Goal: Task Accomplishment & Management: Manage account settings

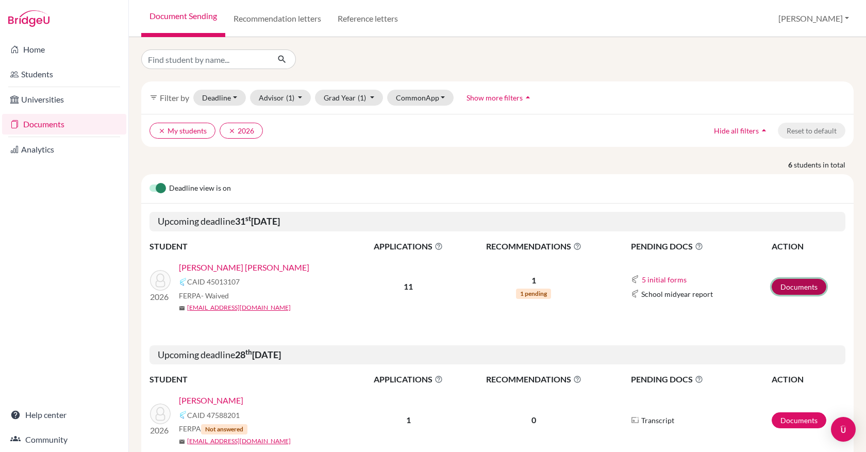
click at [789, 285] on link "Documents" at bounding box center [798, 287] width 55 height 16
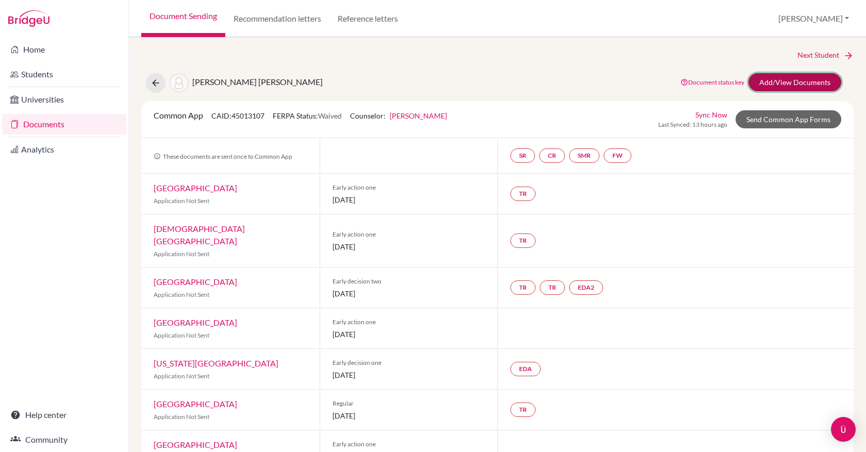
click at [781, 87] on link "Add/View Documents" at bounding box center [794, 82] width 93 height 18
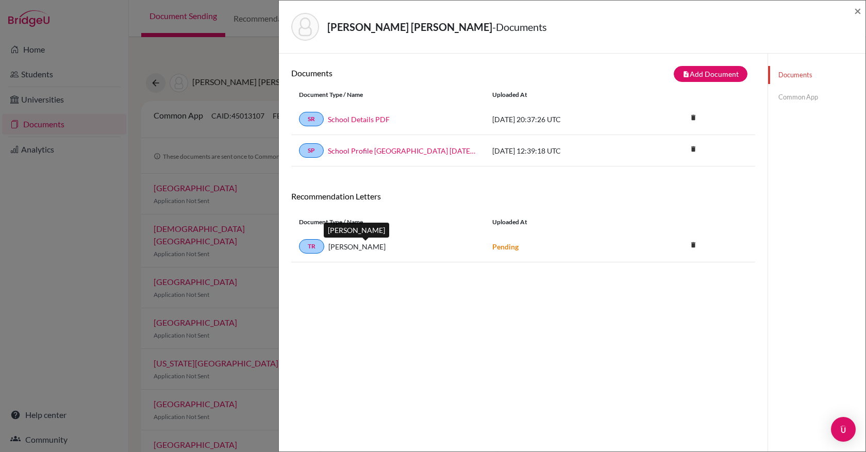
click at [337, 248] on span "Priscilla Ruiz de Vergara" at bounding box center [356, 246] width 57 height 11
click at [310, 246] on link "TR" at bounding box center [311, 246] width 25 height 14
click at [798, 97] on link "Common App" at bounding box center [816, 97] width 97 height 18
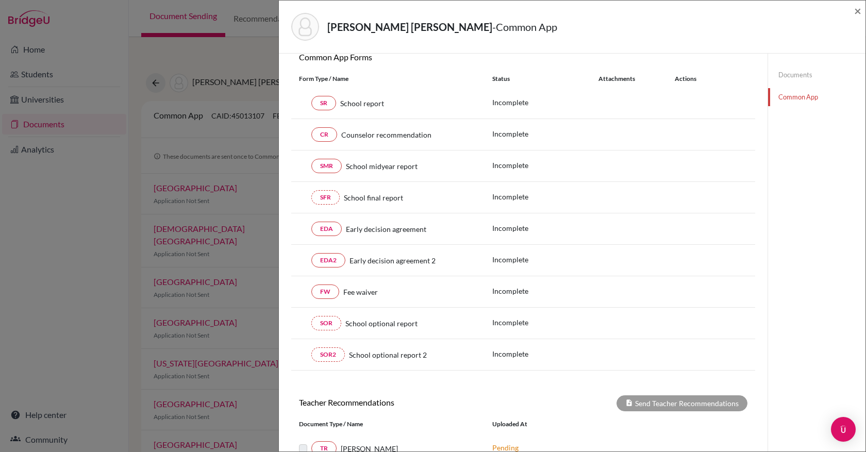
scroll to position [84, 0]
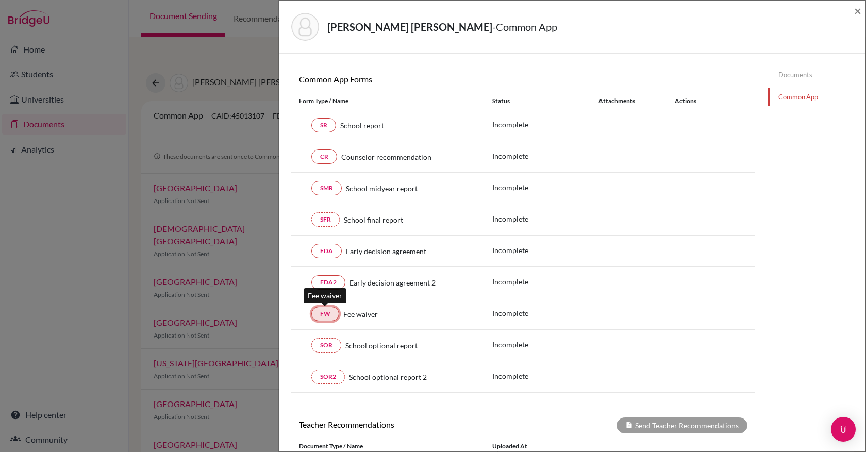
click at [325, 315] on link "FW" at bounding box center [325, 314] width 28 height 14
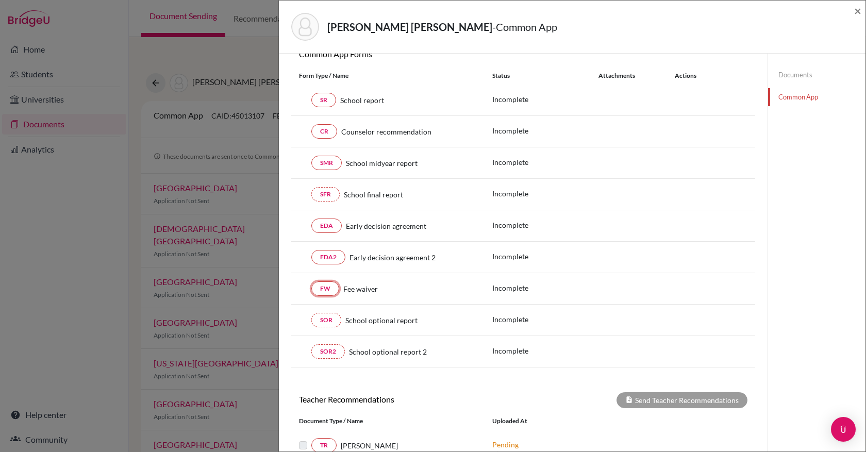
scroll to position [105, 0]
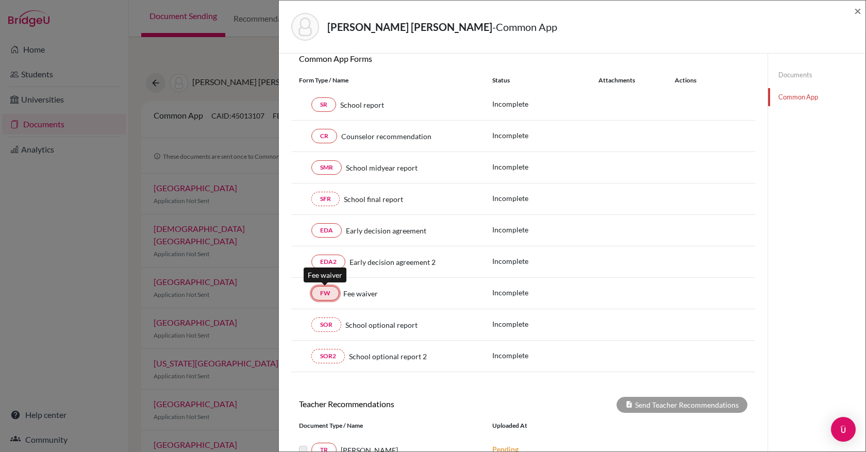
click at [323, 292] on link "FW" at bounding box center [325, 293] width 28 height 14
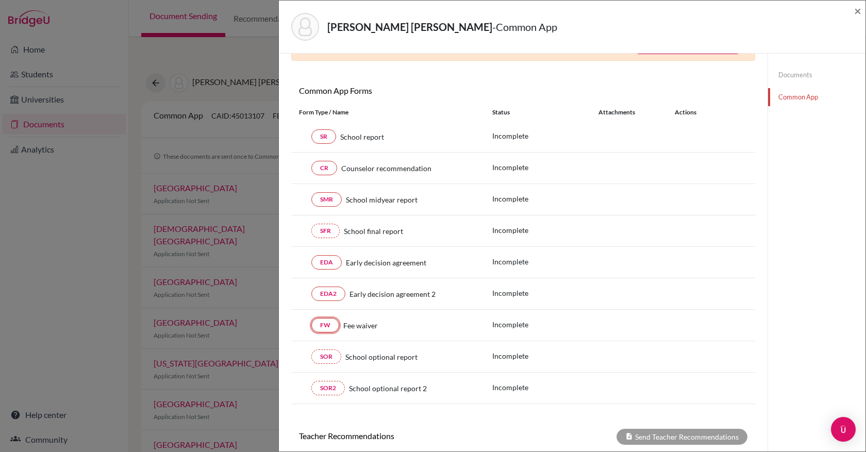
scroll to position [0, 0]
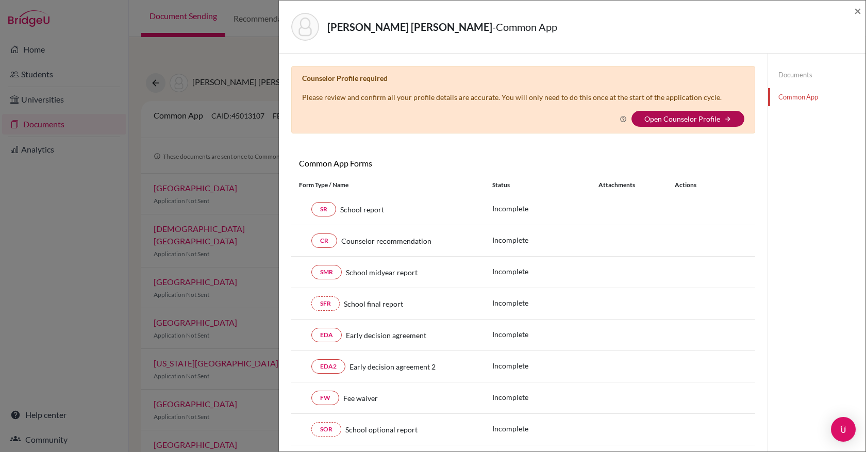
click at [711, 114] on link "Open Counselor Profile" at bounding box center [682, 118] width 76 height 9
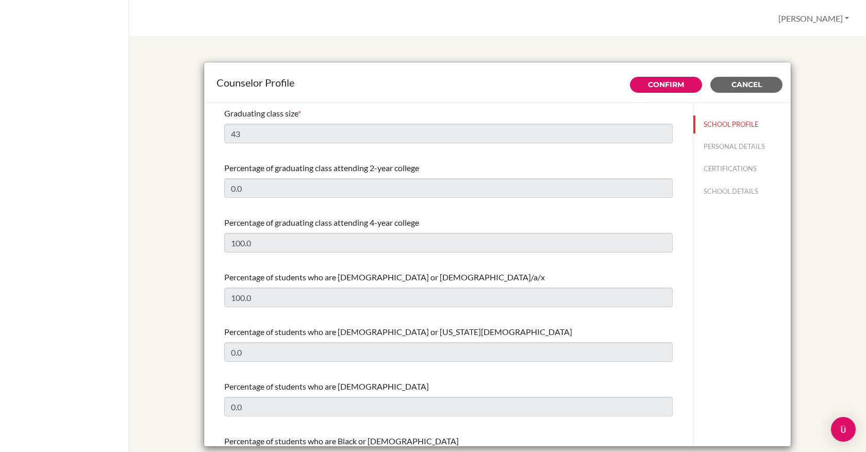
select select "0"
select select "262914"
click at [741, 143] on button "PERSONAL DETAILS" at bounding box center [741, 147] width 97 height 18
type input "[PERSON_NAME]"
type input "Santander"
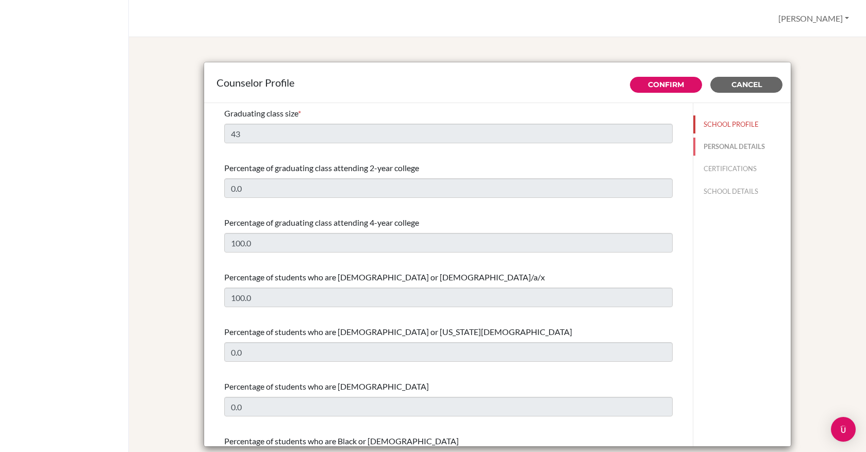
type input "Advisor"
type input "57.53853577"
type input "hsantander@altamira.edu.co"
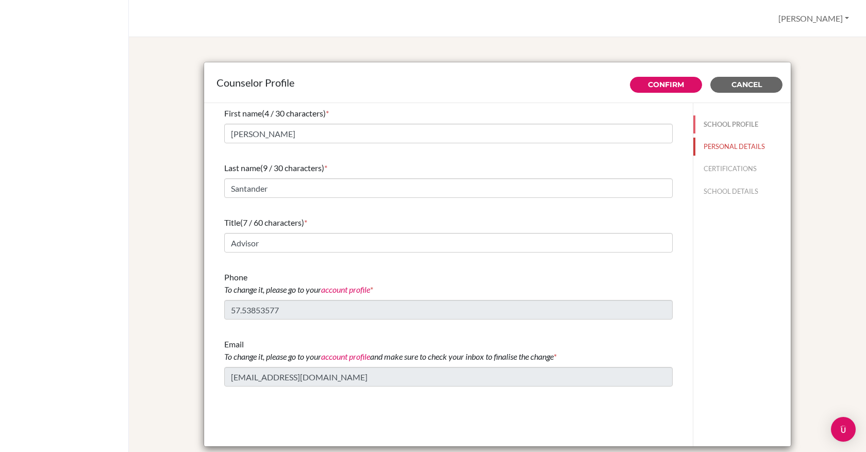
click at [729, 123] on button "SCHOOL PROFILE" at bounding box center [741, 124] width 97 height 18
type input "43"
type input "0.0"
type input "100.0"
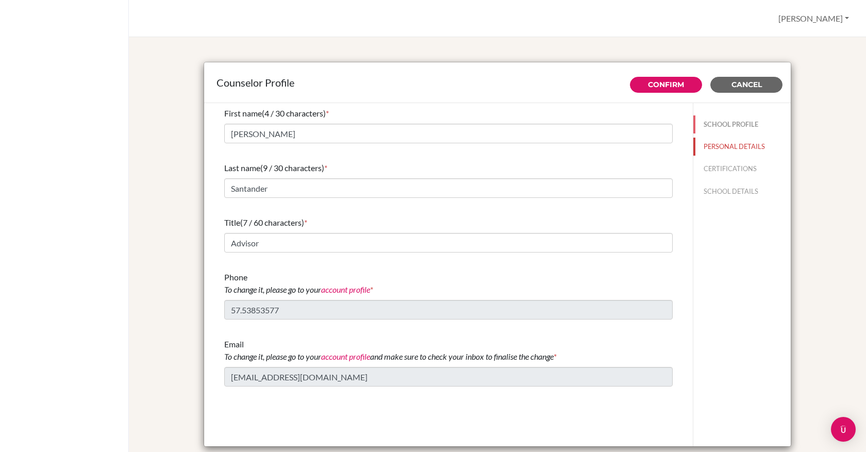
type input "0.0"
select select "0"
select select "262914"
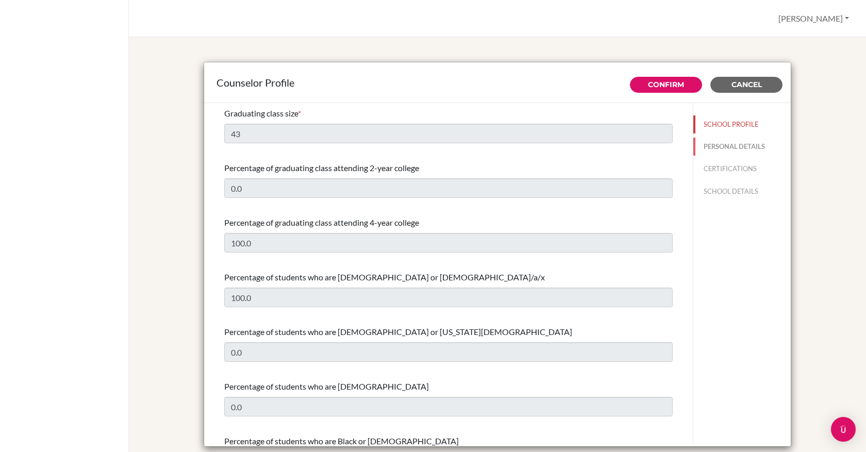
click at [724, 151] on button "PERSONAL DETAILS" at bounding box center [741, 147] width 97 height 18
type input "[PERSON_NAME]"
type input "Santander"
type input "Advisor"
type input "57.53853577"
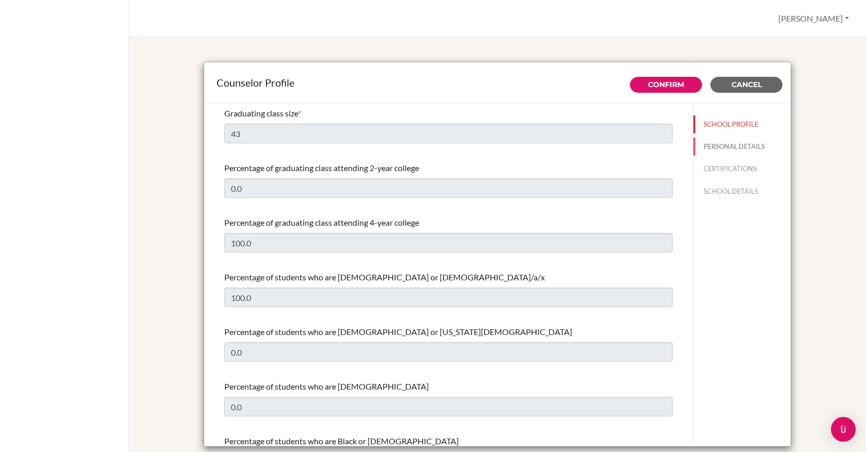
type input "hsantander@altamira.edu.co"
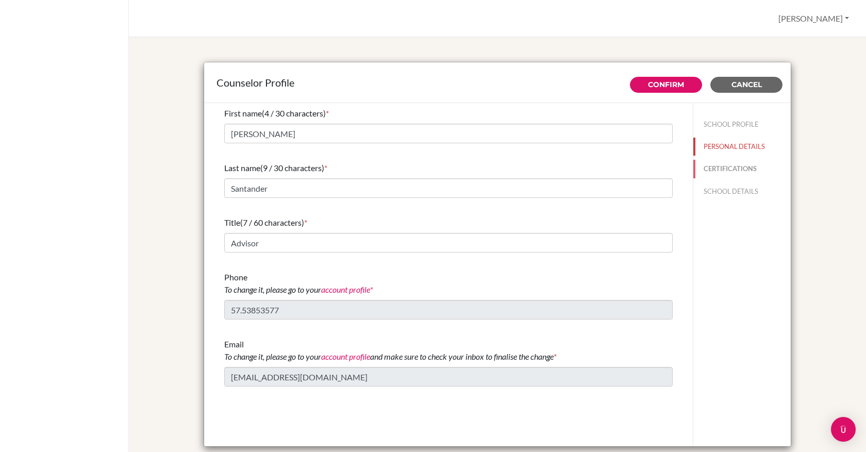
click at [725, 170] on button "CERTIFICATIONS" at bounding box center [741, 169] width 97 height 18
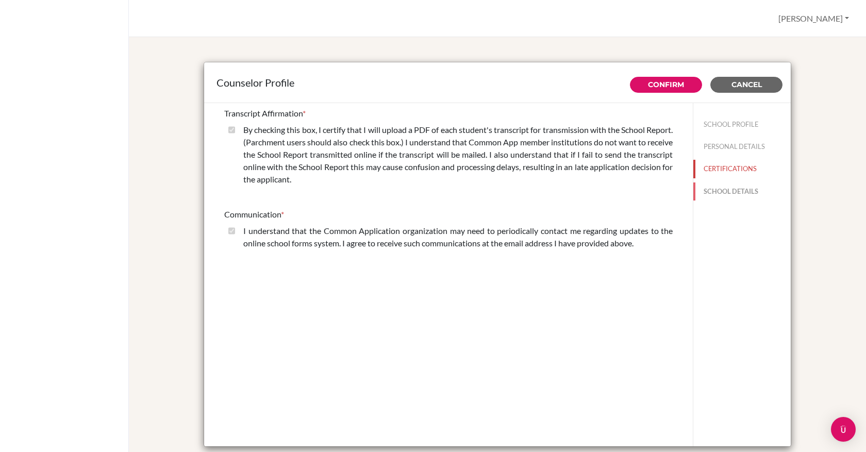
click at [725, 189] on button "SCHOOL DETAILS" at bounding box center [741, 191] width 97 height 18
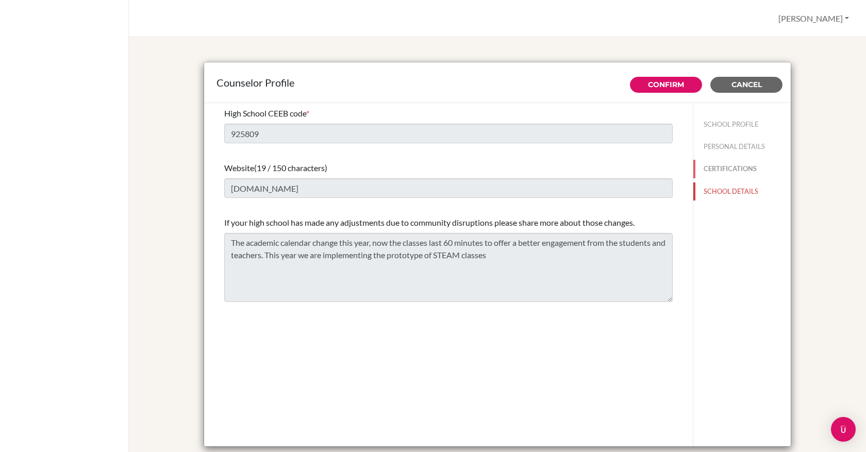
click at [718, 171] on button "CERTIFICATIONS" at bounding box center [741, 169] width 97 height 18
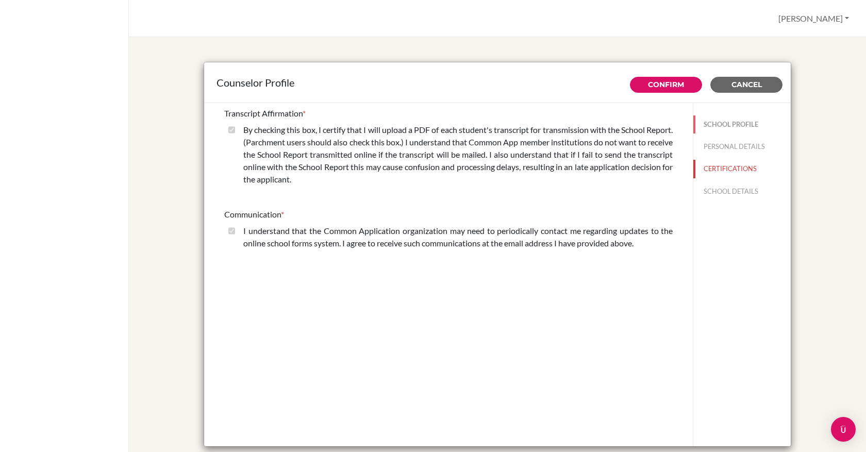
click at [722, 122] on button "SCHOOL PROFILE" at bounding box center [741, 124] width 97 height 18
select select "0"
select select "262914"
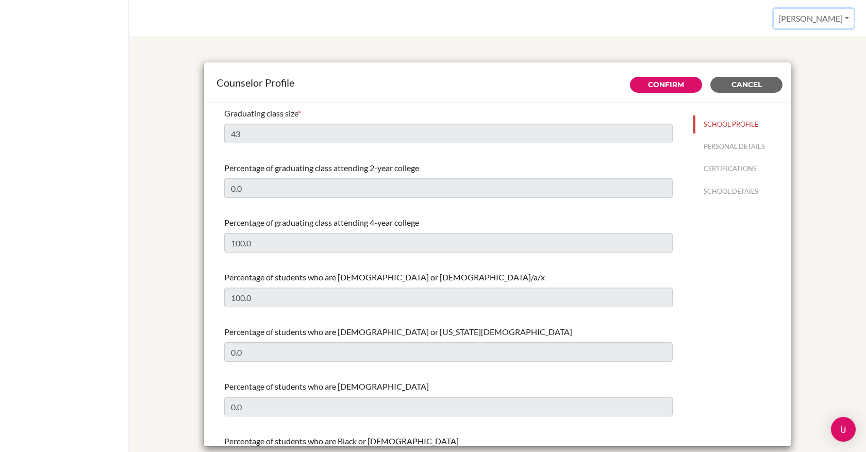
click at [834, 18] on button "[PERSON_NAME]" at bounding box center [813, 19] width 80 height 20
click at [751, 22] on div "Hugo Profile Log out Your browser is not supported by BridgeU. Please use Inter…" at bounding box center [497, 18] width 737 height 37
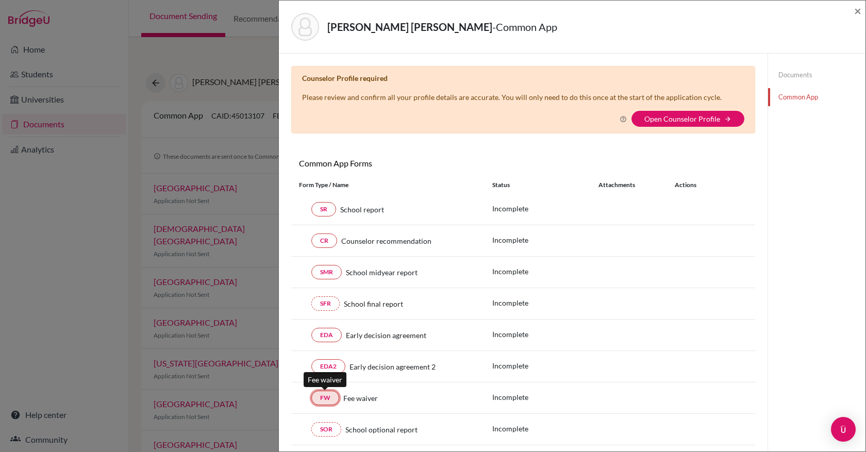
click at [329, 394] on link "FW" at bounding box center [325, 398] width 28 height 14
click at [796, 75] on link "Documents" at bounding box center [816, 75] width 97 height 18
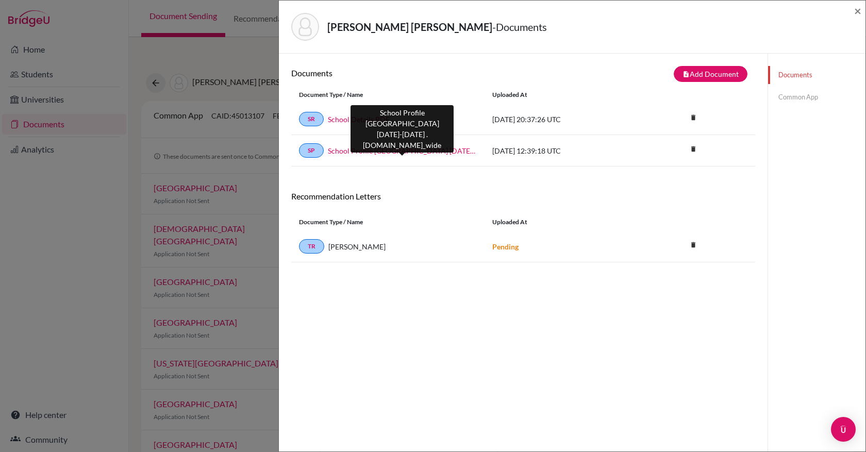
click at [349, 150] on link "School Profile Altamira International School 2022-2023 .docx.school_wide" at bounding box center [402, 150] width 149 height 11
